Goal: Information Seeking & Learning: Learn about a topic

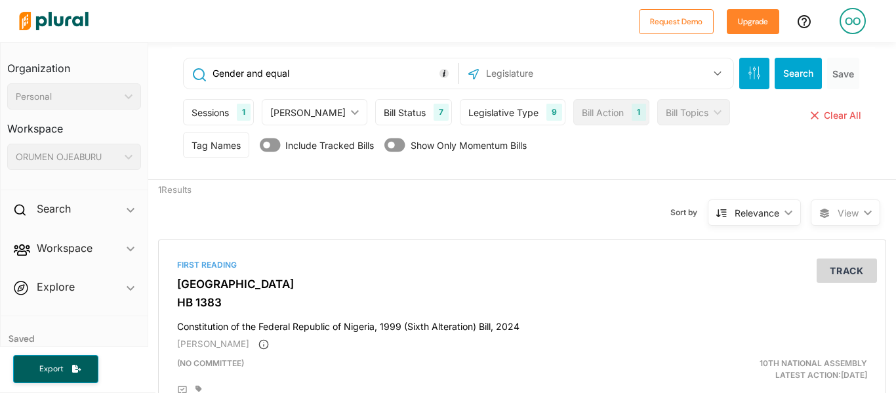
scroll to position [75, 0]
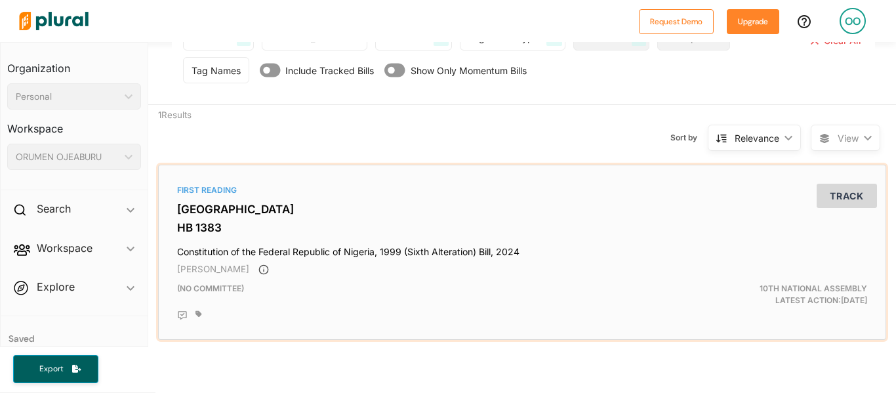
click at [185, 226] on h3 "HB 1383" at bounding box center [522, 227] width 690 height 13
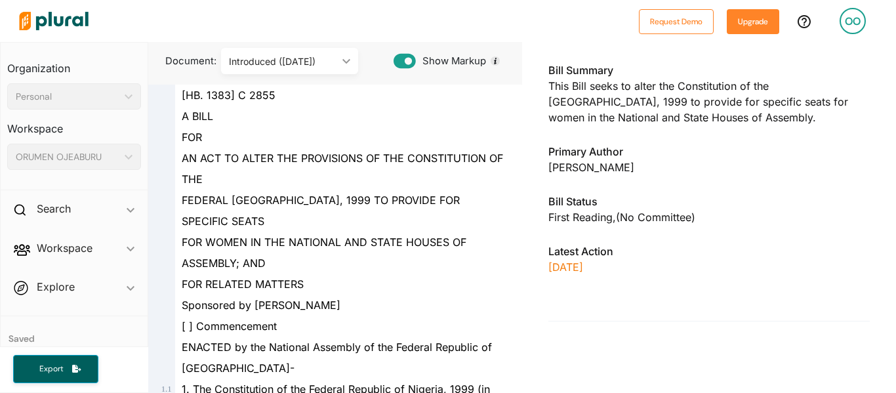
scroll to position [147, 0]
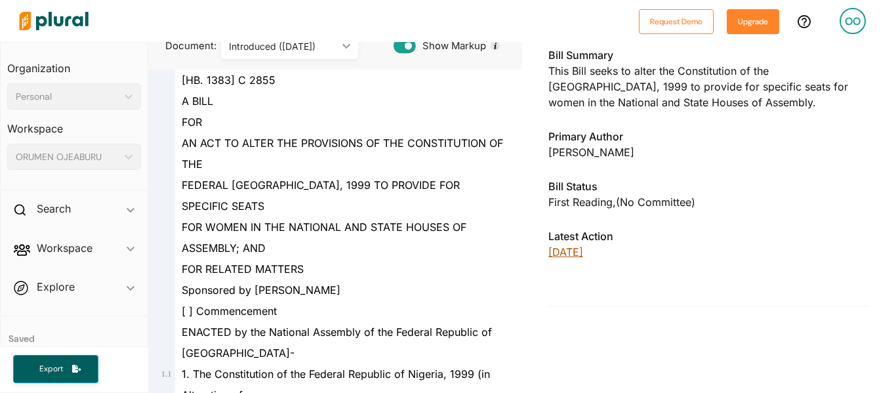
drag, startPoint x: 544, startPoint y: 138, endPoint x: 611, endPoint y: 256, distance: 135.7
click at [611, 256] on div "Bill Title Constitution of the Federal Republic of Nigeria, 1999 (Sixth Alterat…" at bounding box center [708, 130] width 321 height 296
copy div "Bill Title Constitution of the Federal Republic of Nigeria, 1999 (Sixth Alterat…"
click at [578, 249] on p "[DATE]" at bounding box center [708, 252] width 321 height 16
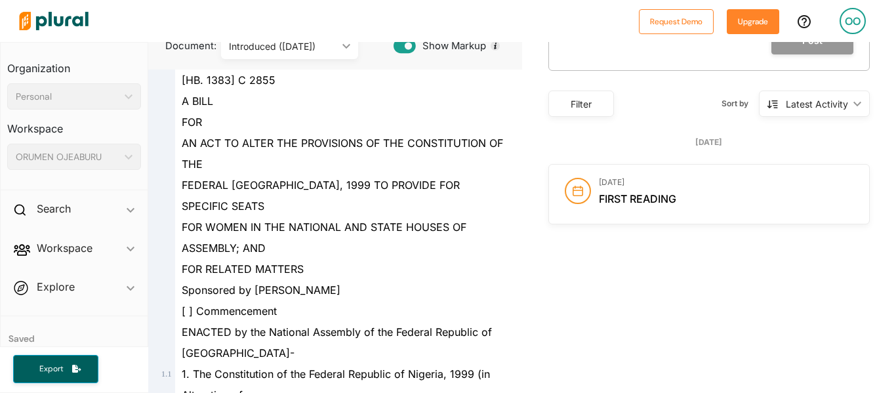
click at [627, 216] on div "[DATE] First reading" at bounding box center [709, 194] width 320 height 59
click at [628, 209] on div "[DATE] First reading" at bounding box center [726, 194] width 254 height 33
click at [605, 206] on div "[DATE] First reading" at bounding box center [726, 194] width 254 height 33
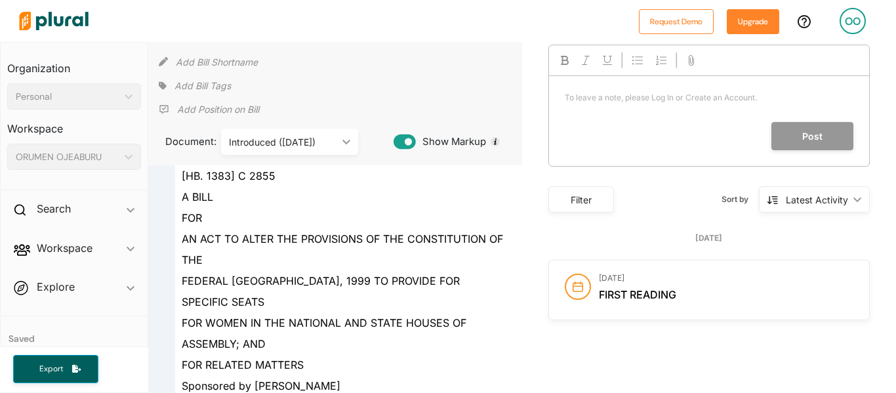
scroll to position [0, 0]
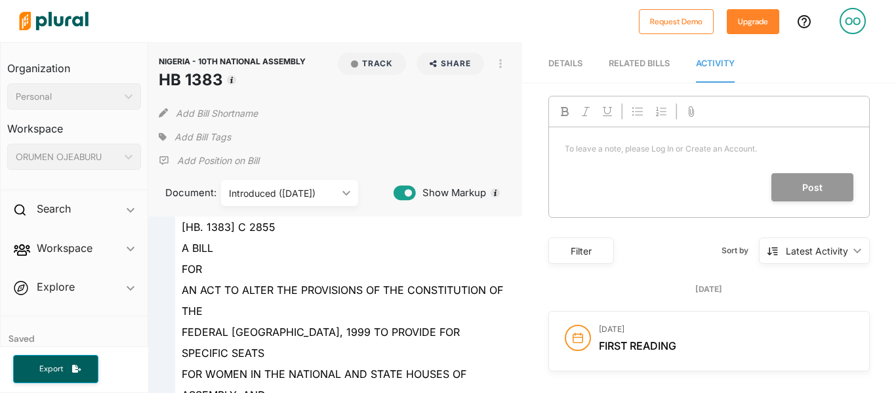
click at [562, 66] on span "Details" at bounding box center [565, 63] width 34 height 10
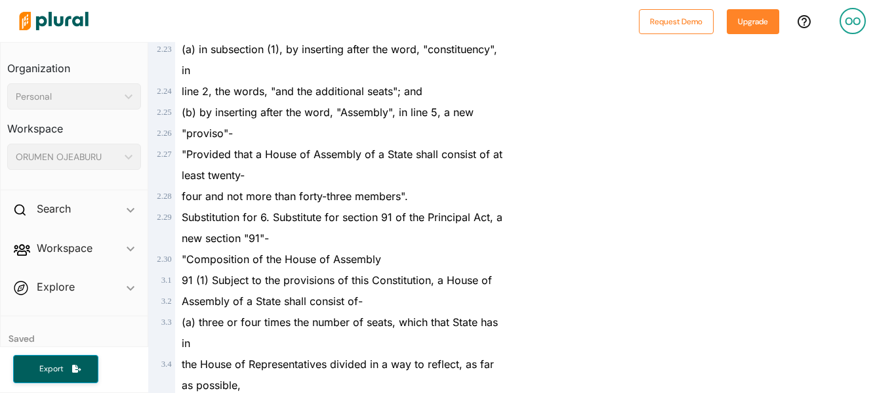
scroll to position [1669, 0]
